Goal: Transaction & Acquisition: Book appointment/travel/reservation

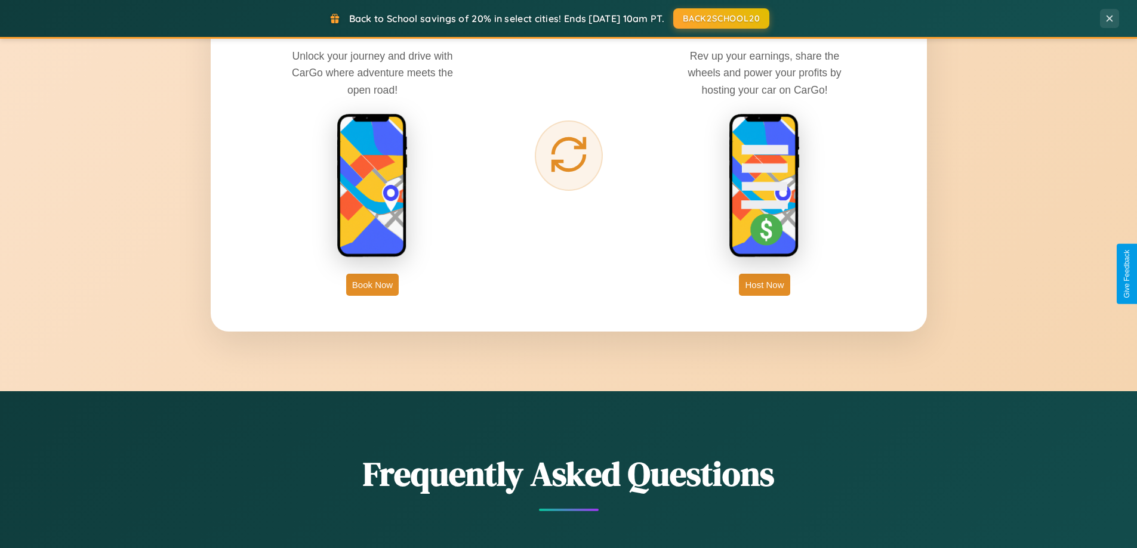
scroll to position [2297, 0]
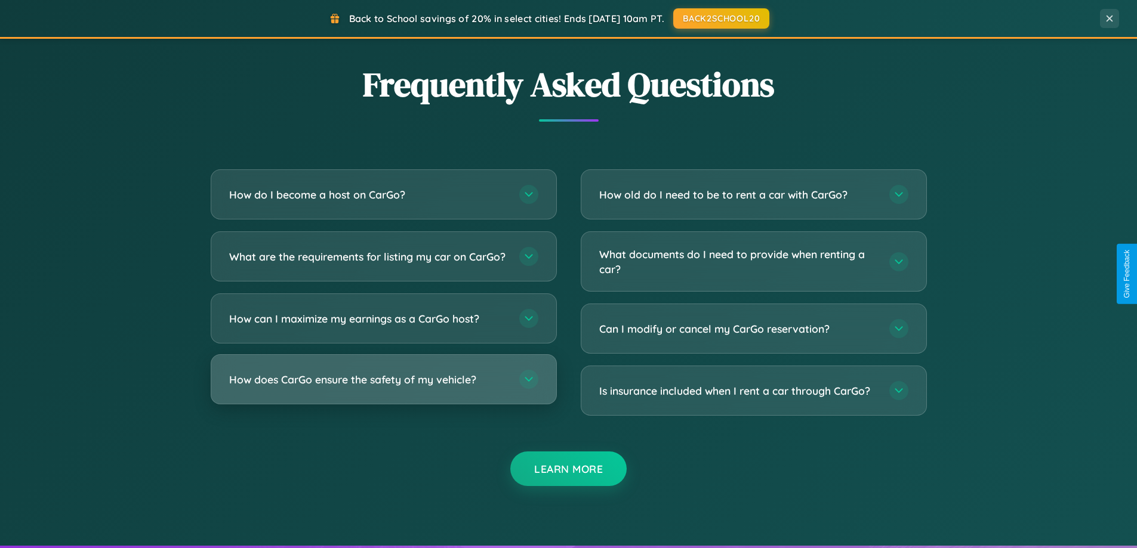
click at [383, 387] on h3 "How does CarGo ensure the safety of my vehicle?" at bounding box center [368, 379] width 278 height 15
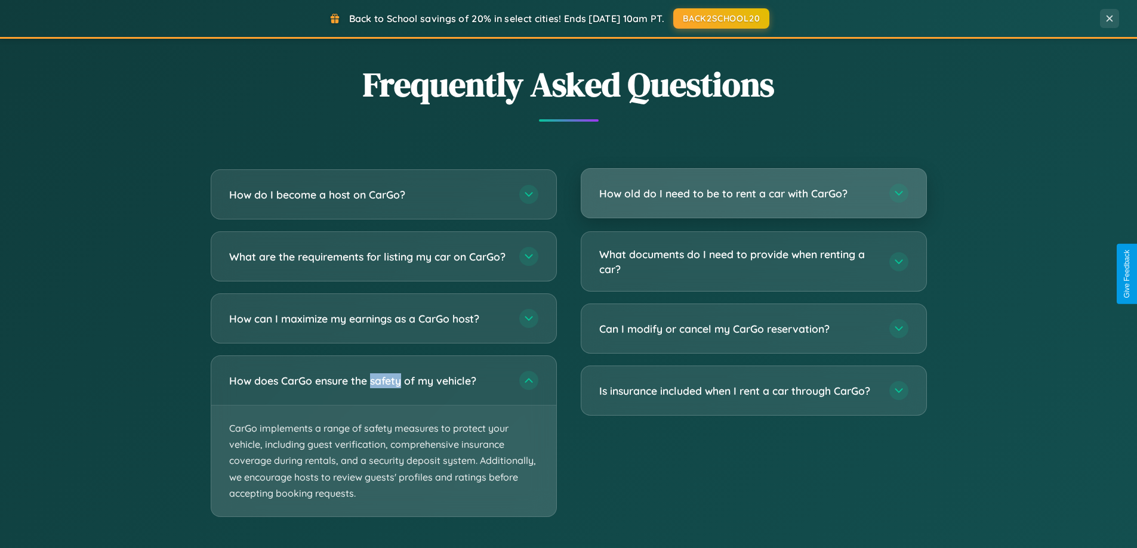
click at [753, 194] on h3 "How old do I need to be to rent a car with CarGo?" at bounding box center [738, 193] width 278 height 15
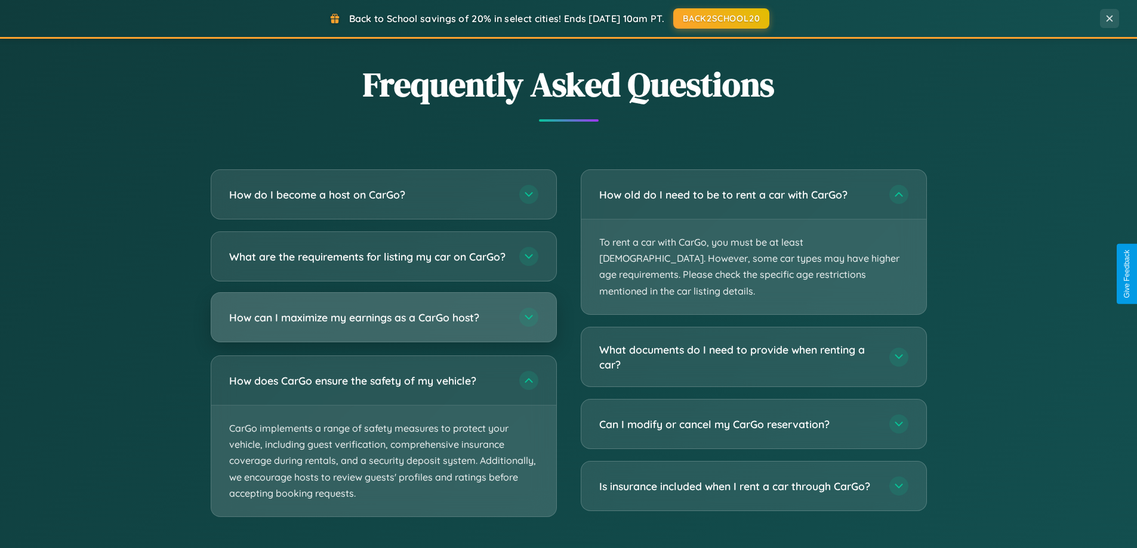
click at [383, 325] on h3 "How can I maximize my earnings as a CarGo host?" at bounding box center [368, 317] width 278 height 15
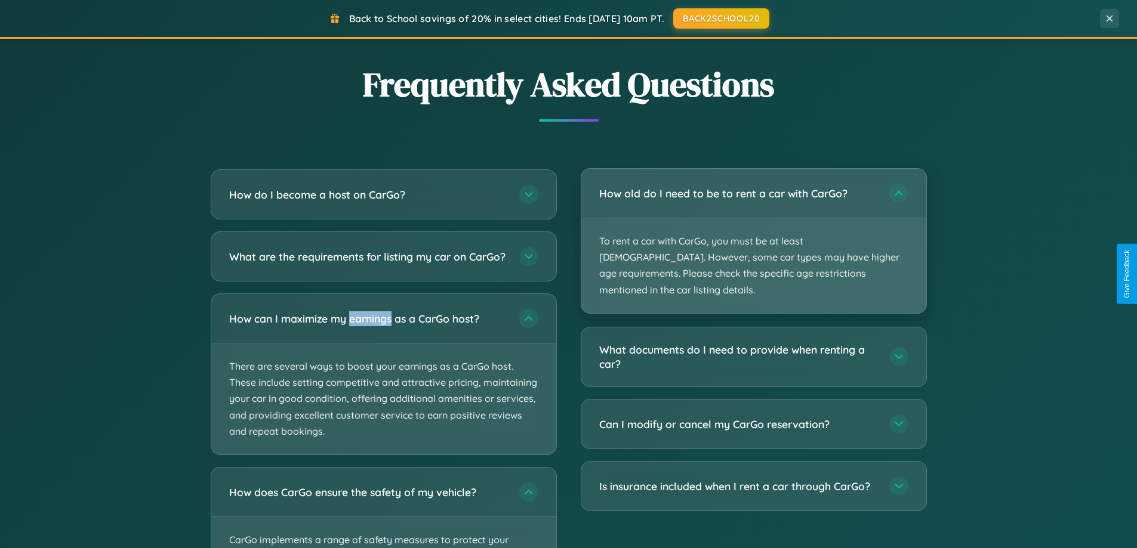
click at [753, 233] on p "To rent a car with CarGo, you must be at least [DEMOGRAPHIC_DATA]. However, som…" at bounding box center [753, 265] width 345 height 95
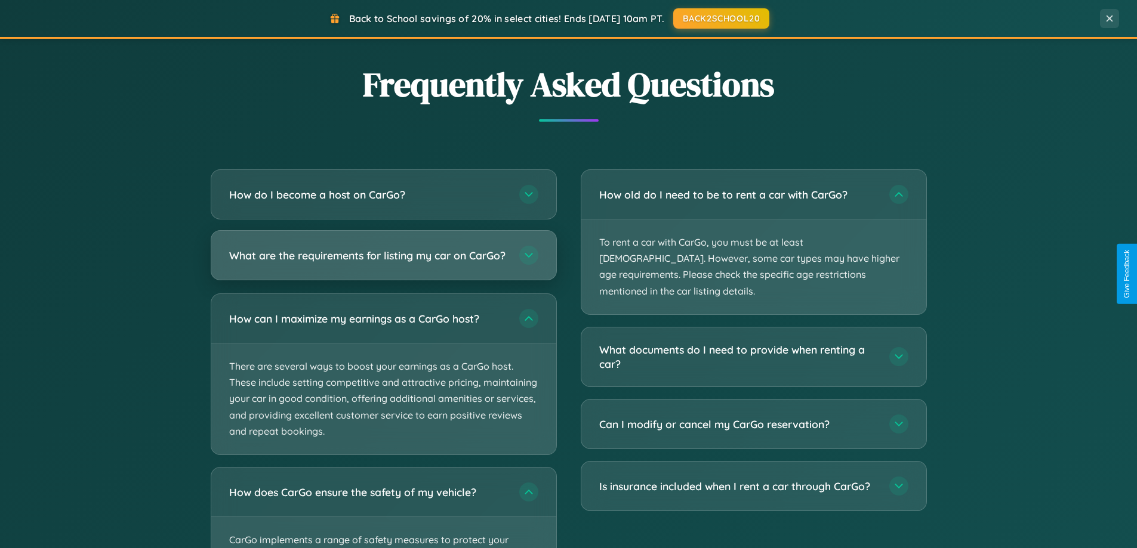
click at [383, 260] on h3 "What are the requirements for listing my car on CarGo?" at bounding box center [368, 255] width 278 height 15
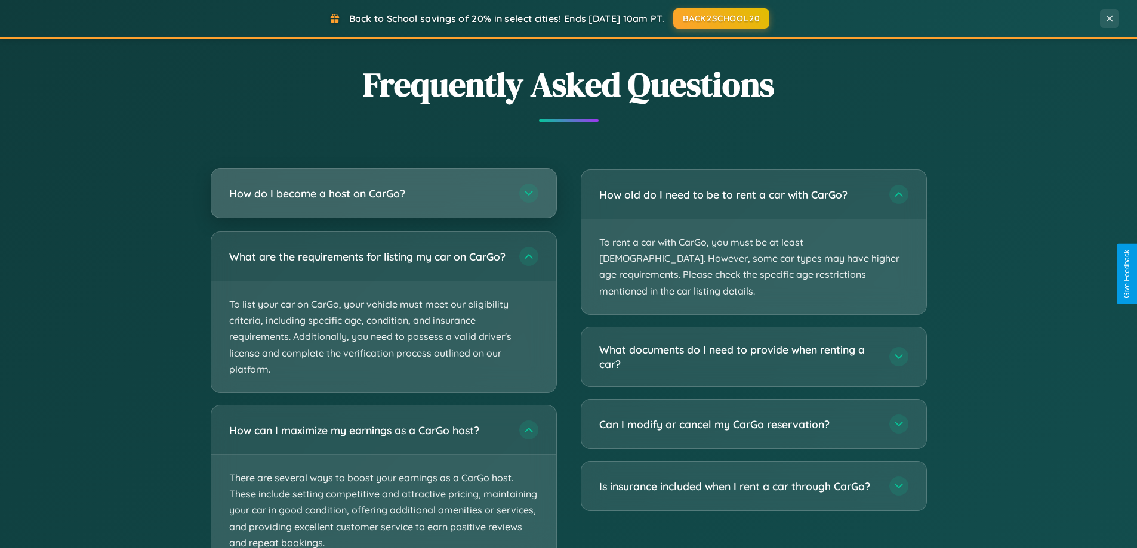
click at [383, 193] on h3 "How do I become a host on CarGo?" at bounding box center [368, 193] width 278 height 15
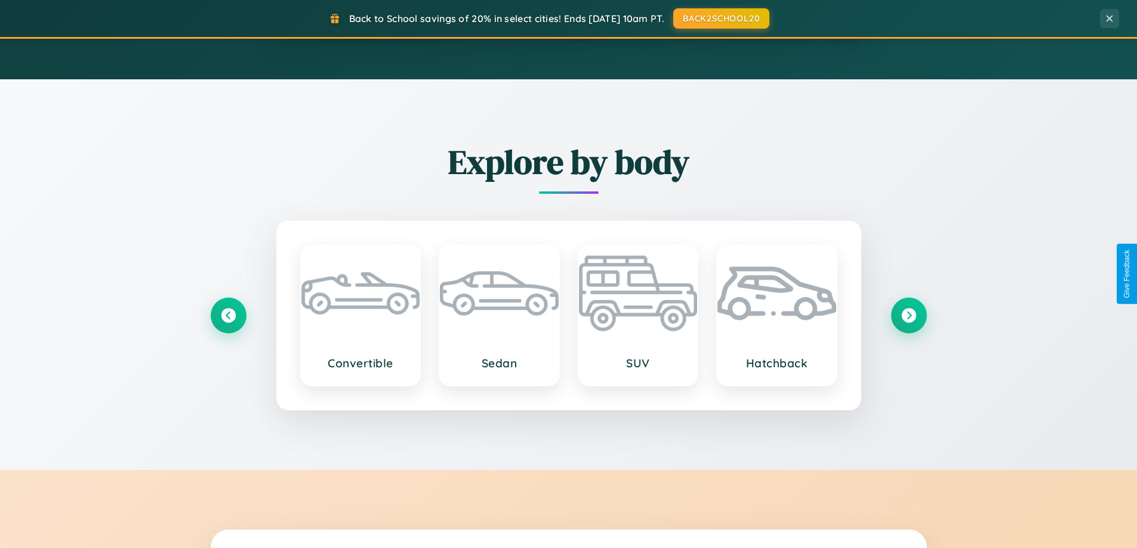
scroll to position [821, 0]
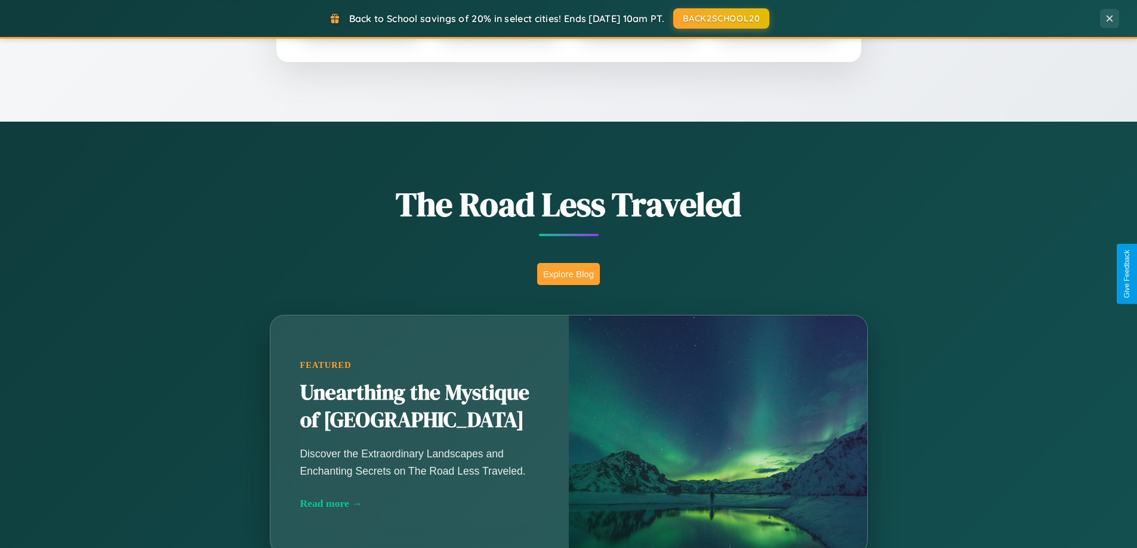
click at [568, 274] on button "Explore Blog" at bounding box center [568, 274] width 63 height 22
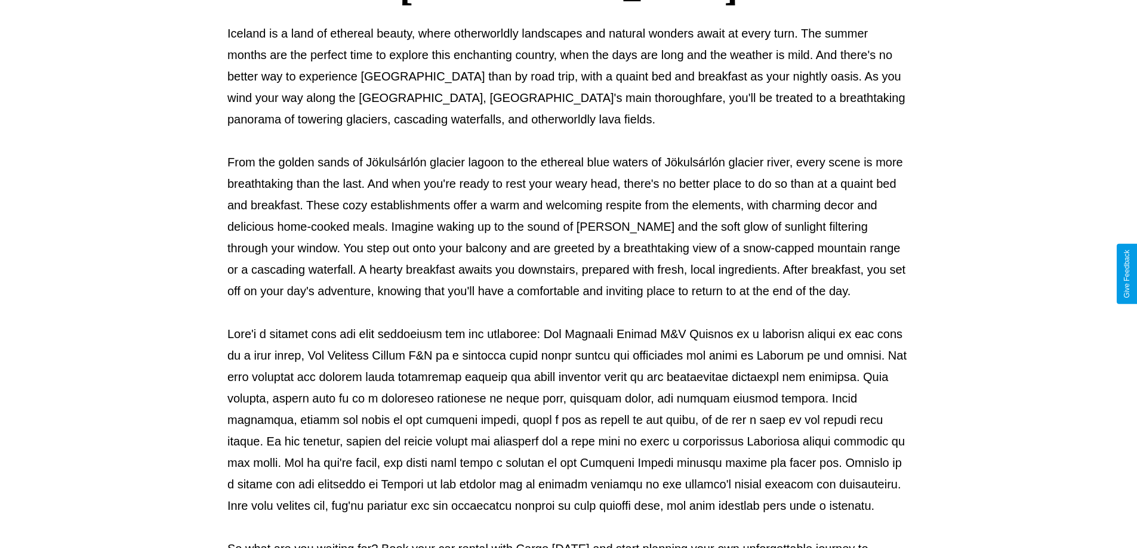
scroll to position [386, 0]
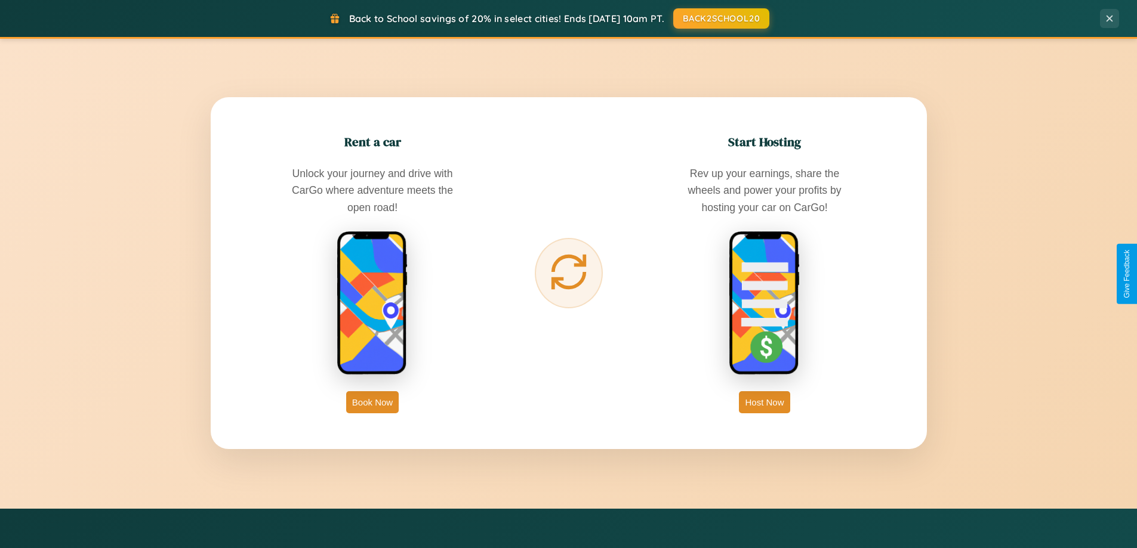
scroll to position [1918, 0]
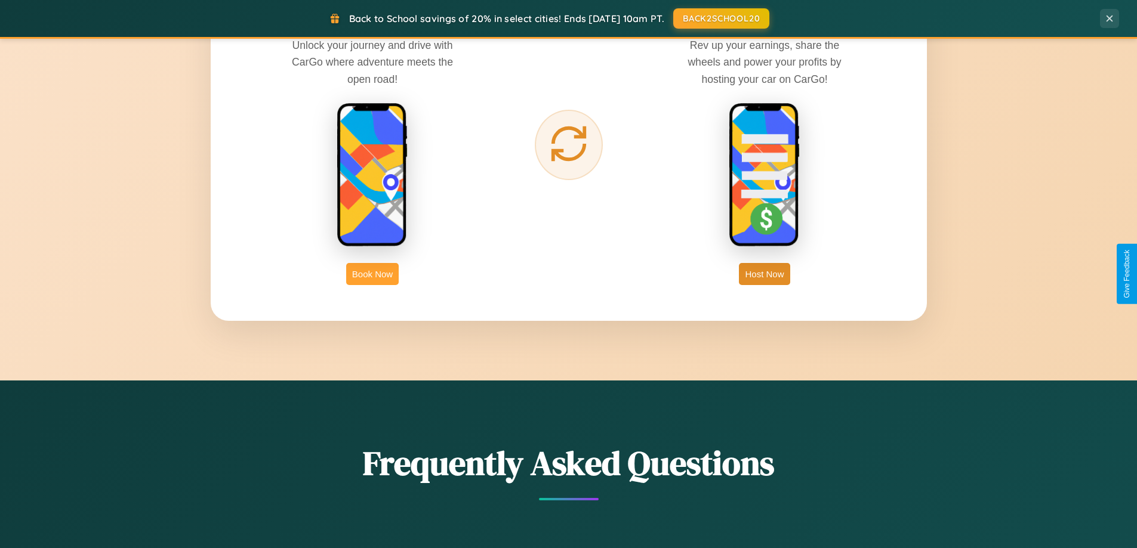
click at [372, 274] on button "Book Now" at bounding box center [372, 274] width 53 height 22
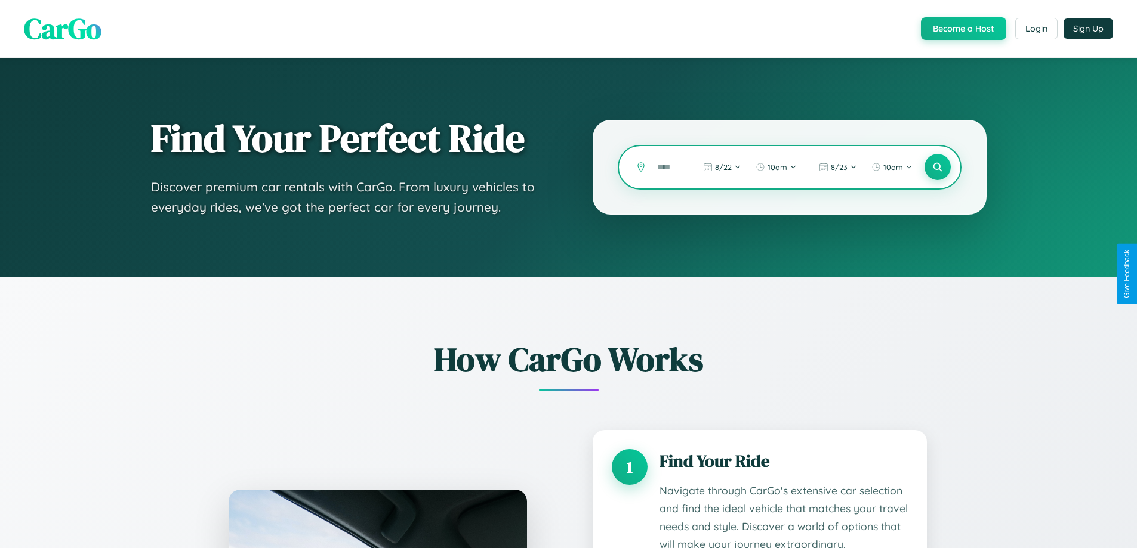
click at [665, 167] on input "text" at bounding box center [665, 167] width 29 height 21
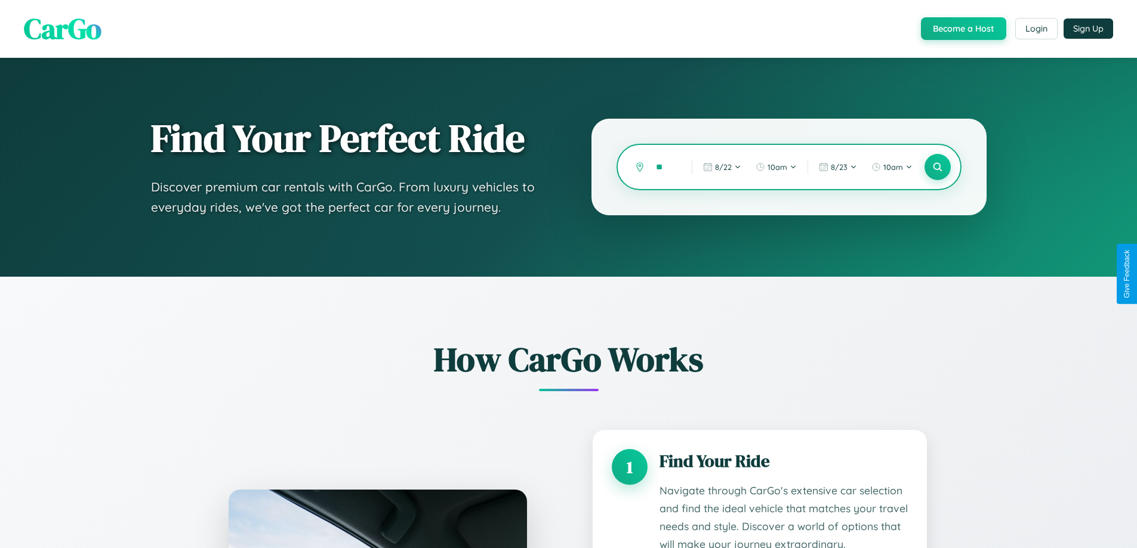
type input "*"
type input "*****"
click at [937, 167] on icon at bounding box center [937, 167] width 11 height 11
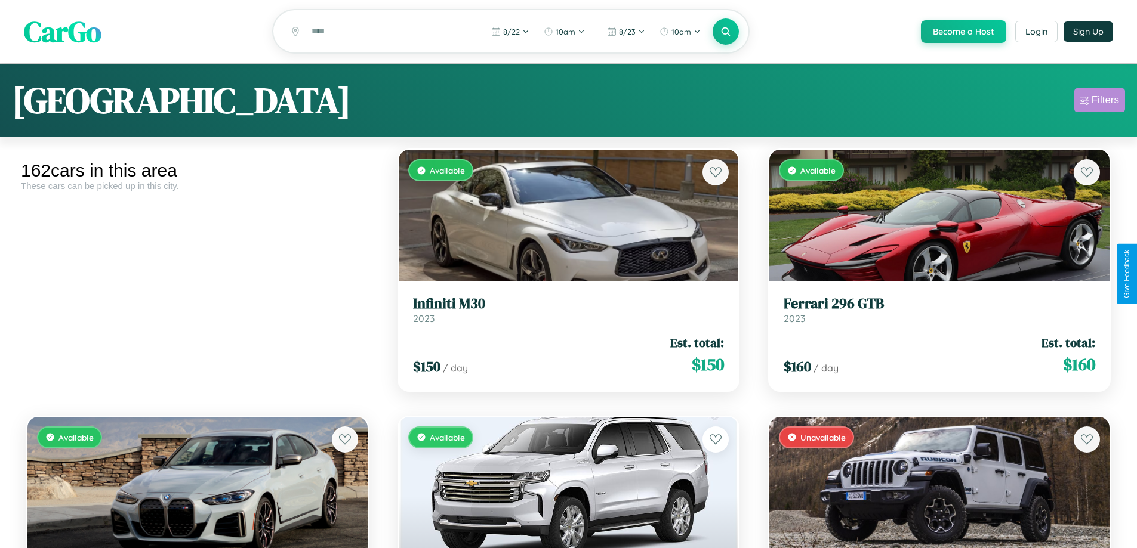
click at [1099, 102] on div "Filters" at bounding box center [1105, 100] width 27 height 12
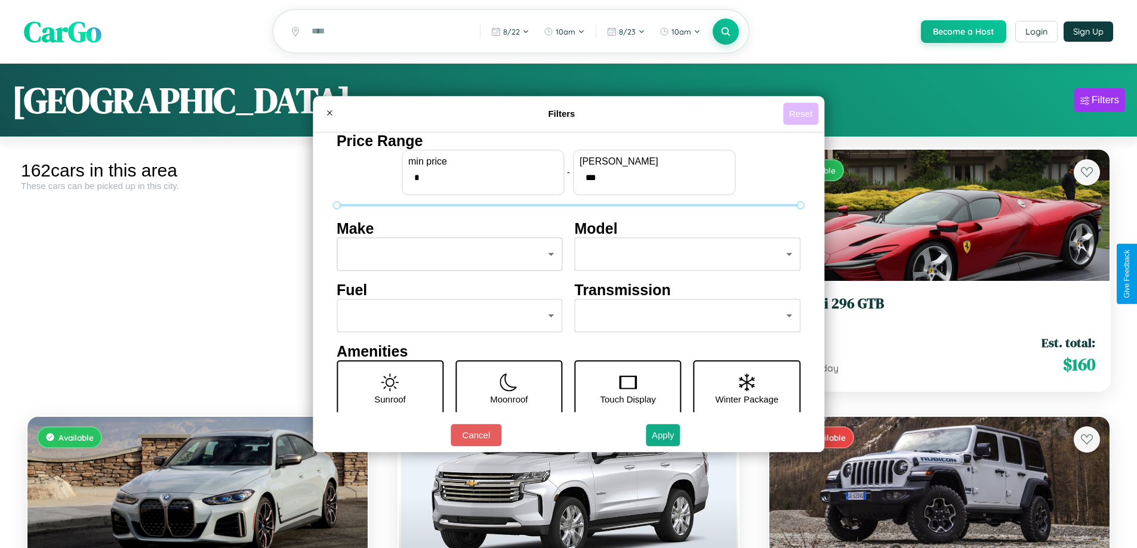
click at [802, 113] on button "Reset" at bounding box center [800, 114] width 35 height 22
